Goal: Find specific page/section: Find specific page/section

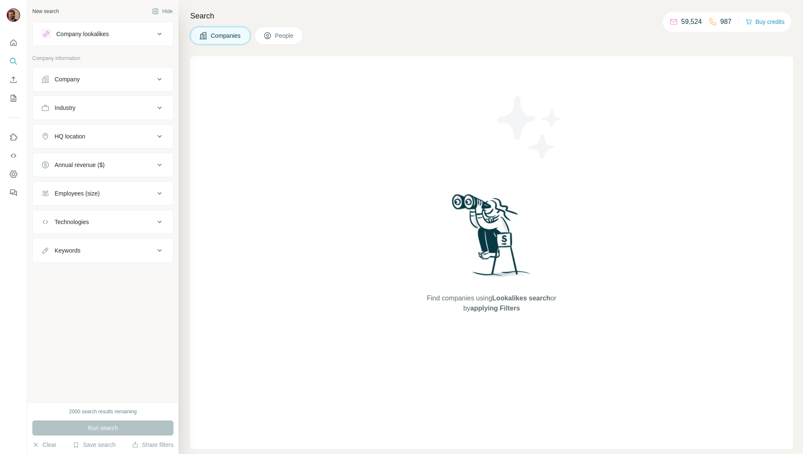
click at [287, 37] on span "People" at bounding box center [284, 35] width 19 height 8
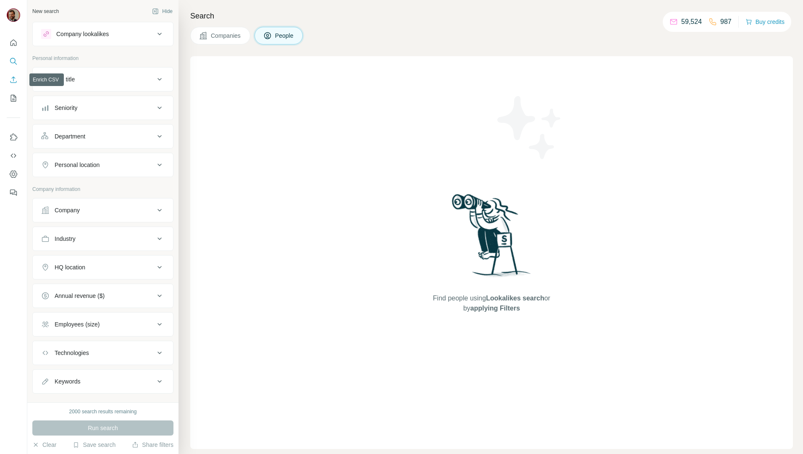
click at [15, 78] on icon "Enrich CSV" at bounding box center [13, 80] width 8 height 8
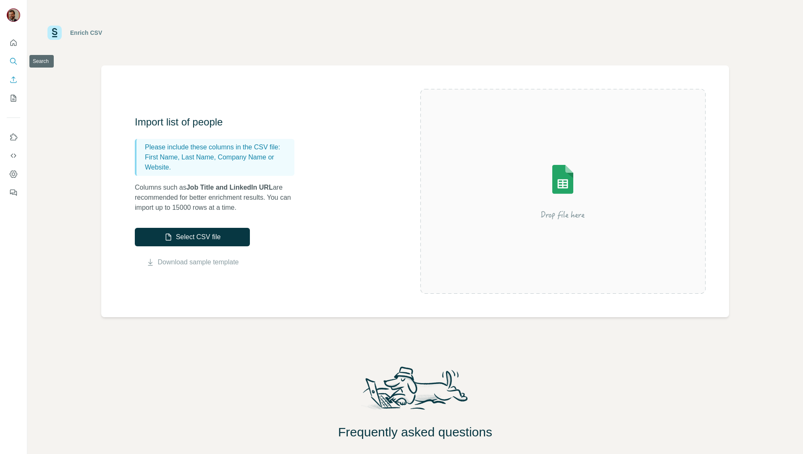
click at [15, 61] on icon "Search" at bounding box center [13, 61] width 8 height 8
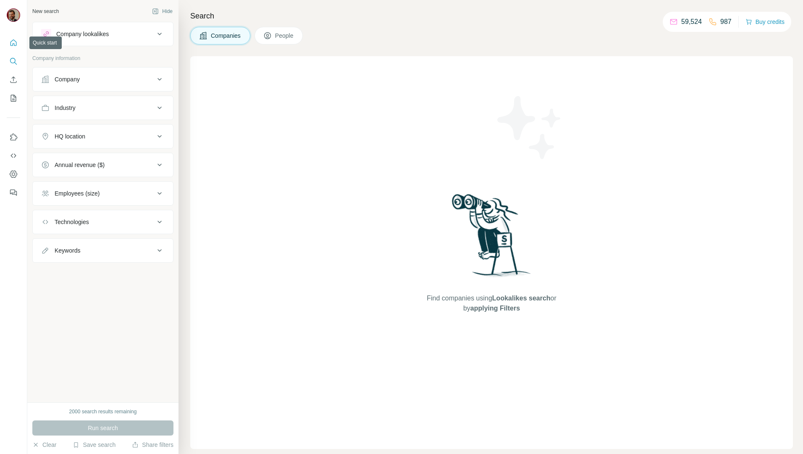
click at [14, 44] on icon "Quick start" at bounding box center [13, 42] width 6 height 6
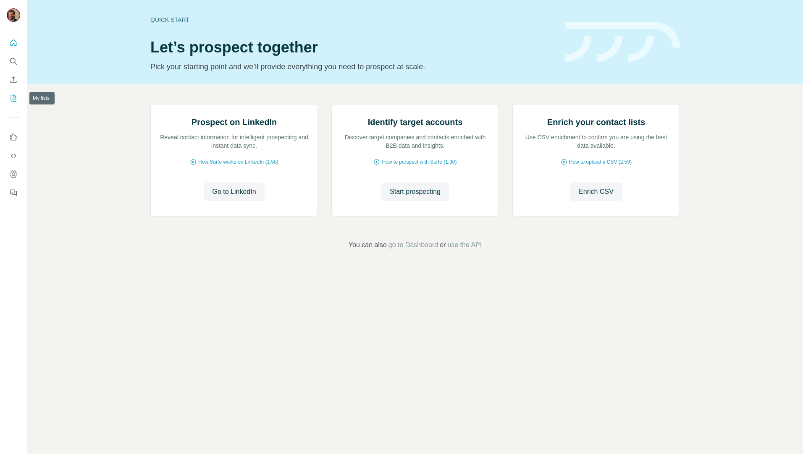
click at [13, 92] on button "My lists" at bounding box center [13, 98] width 13 height 15
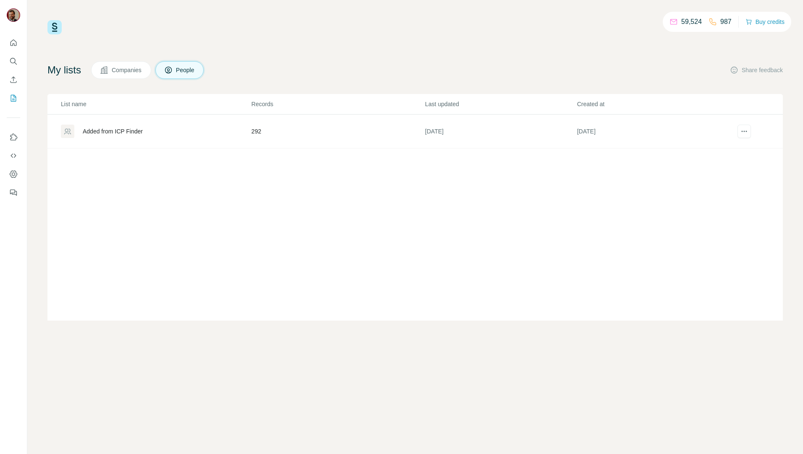
click at [133, 129] on div "Added from ICP Finder" at bounding box center [113, 131] width 60 height 8
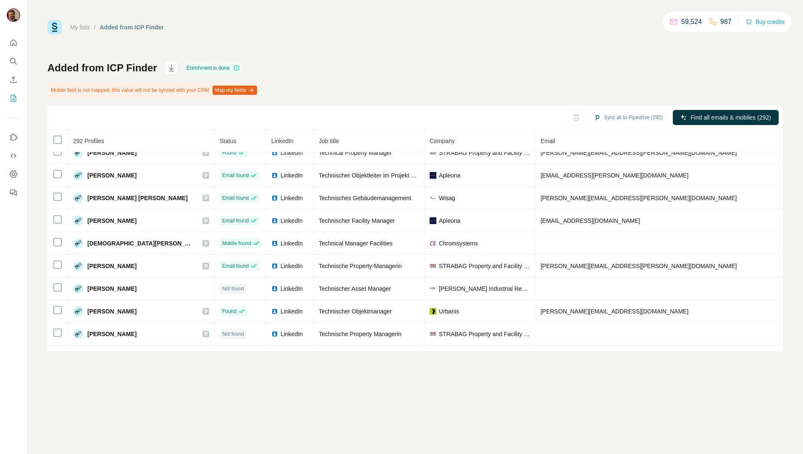
scroll to position [356, 0]
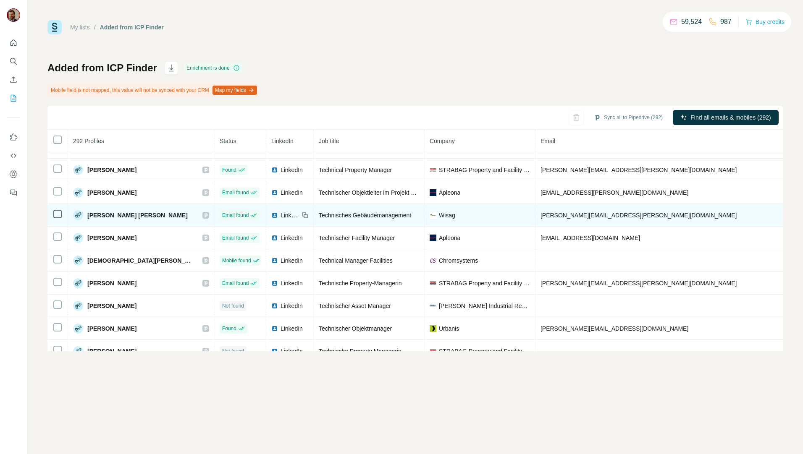
click at [204, 216] on icon at bounding box center [205, 215] width 3 height 4
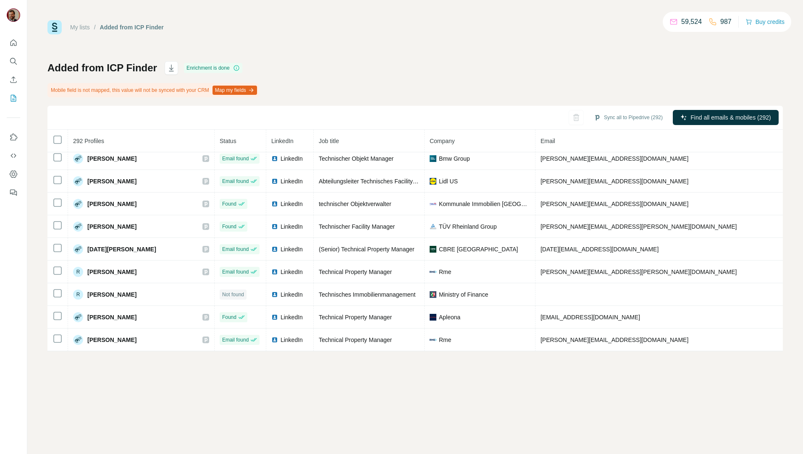
scroll to position [1392, 0]
